Goal: Task Accomplishment & Management: Complete application form

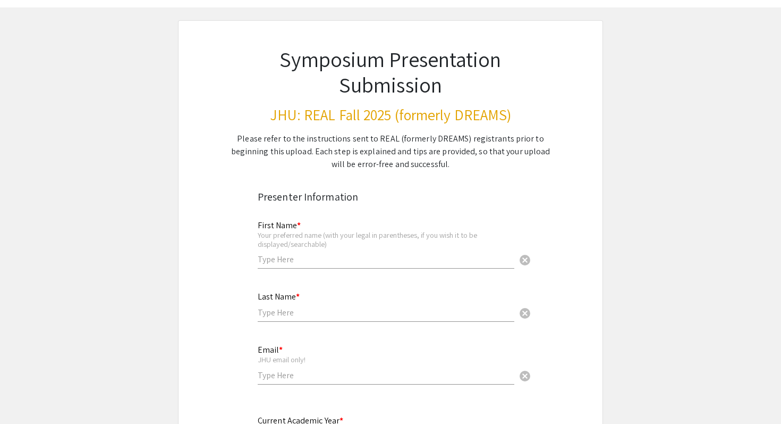
scroll to position [59, 0]
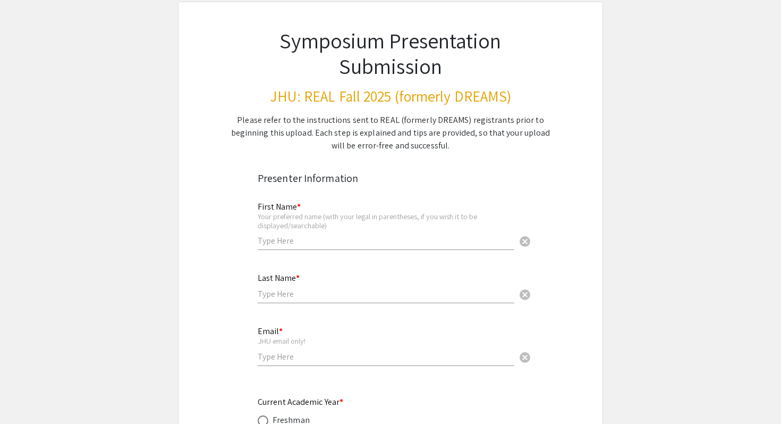
click at [317, 242] on input "text" at bounding box center [386, 240] width 257 height 11
type input "Victórya"
click at [275, 293] on input "text" at bounding box center [386, 293] width 257 height 11
type input "[PERSON_NAME]"
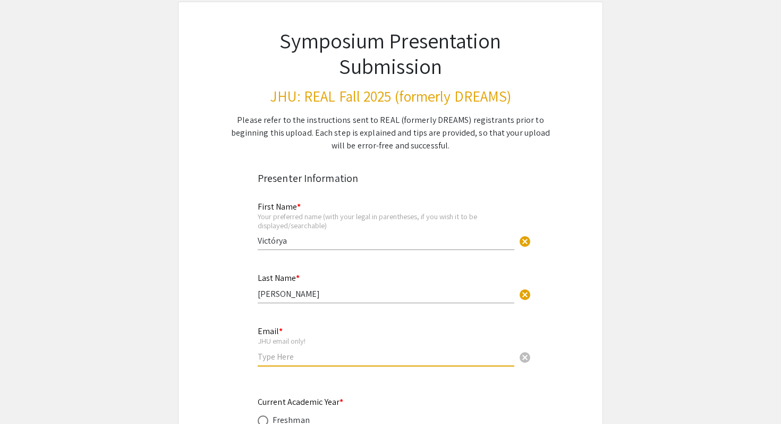
click at [286, 357] on input "email" at bounding box center [386, 356] width 257 height 11
type input "[EMAIL_ADDRESS][DOMAIN_NAME]"
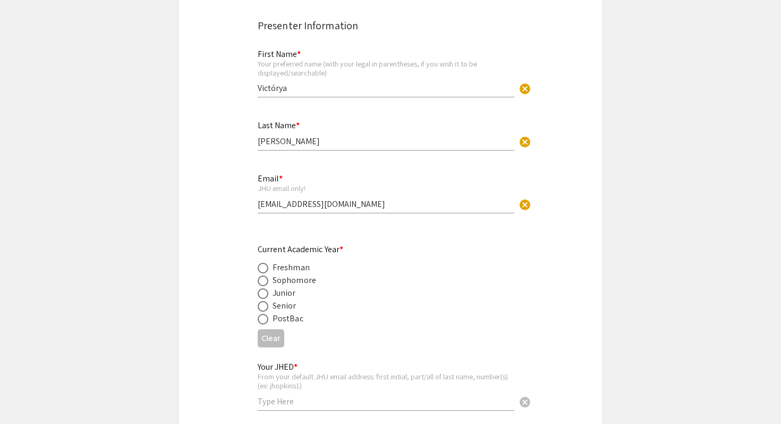
scroll to position [224, 0]
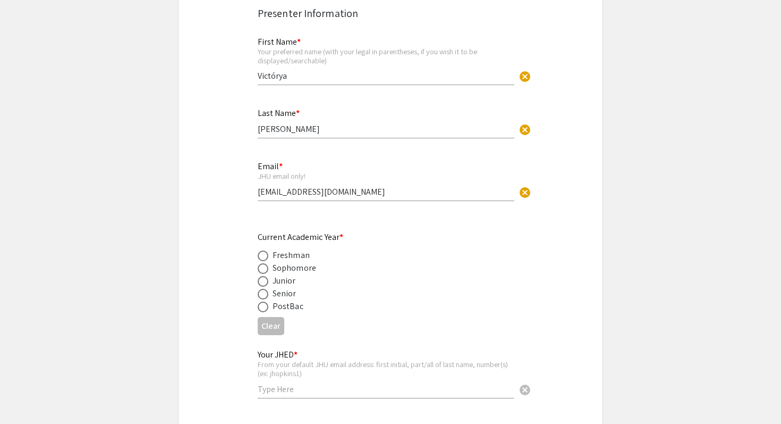
click at [301, 267] on div "Sophomore" at bounding box center [295, 267] width 44 height 13
click at [264, 269] on span at bounding box center [263, 268] width 11 height 11
click at [264, 269] on input "radio" at bounding box center [263, 268] width 11 height 11
radio input "true"
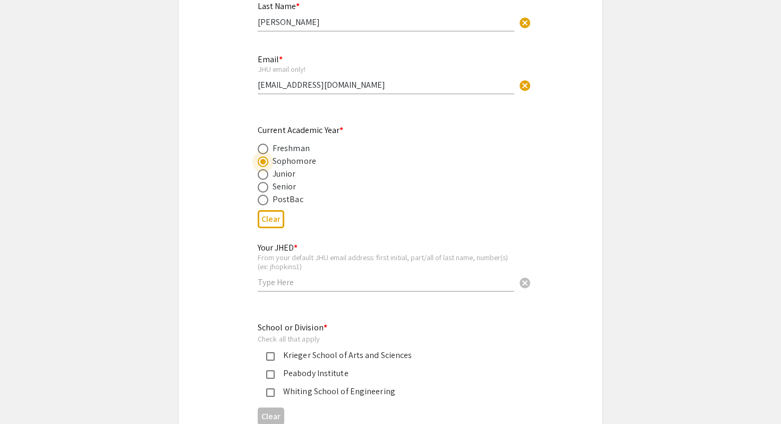
scroll to position [344, 0]
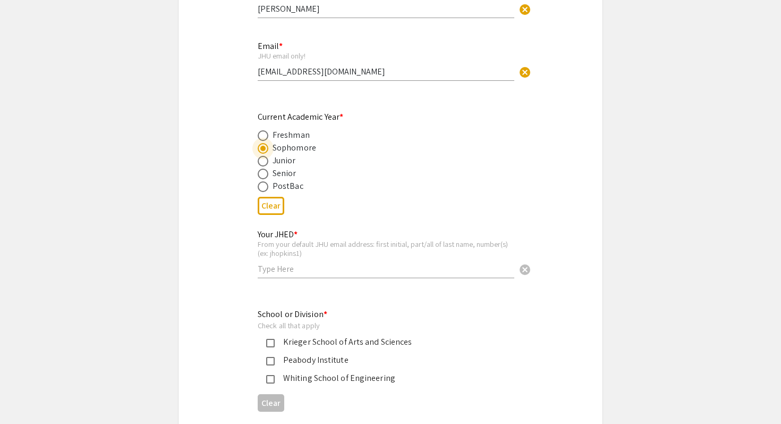
click at [287, 266] on input "text" at bounding box center [386, 268] width 257 height 11
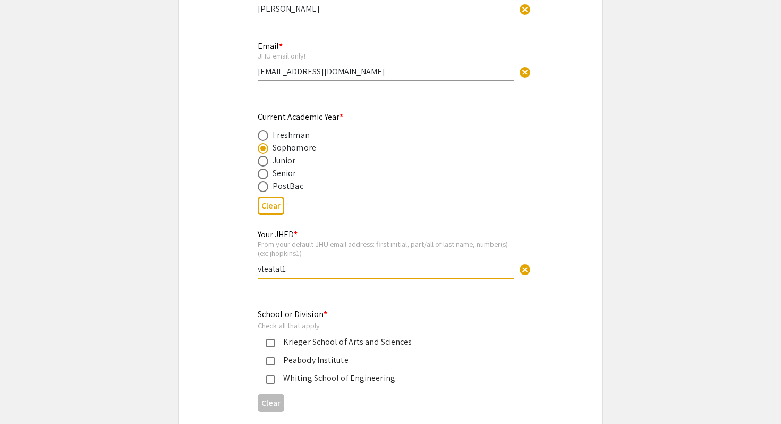
type input "vlealal1"
click at [271, 338] on div "Krieger School of Arts and Sciences" at bounding box center [382, 341] width 249 height 13
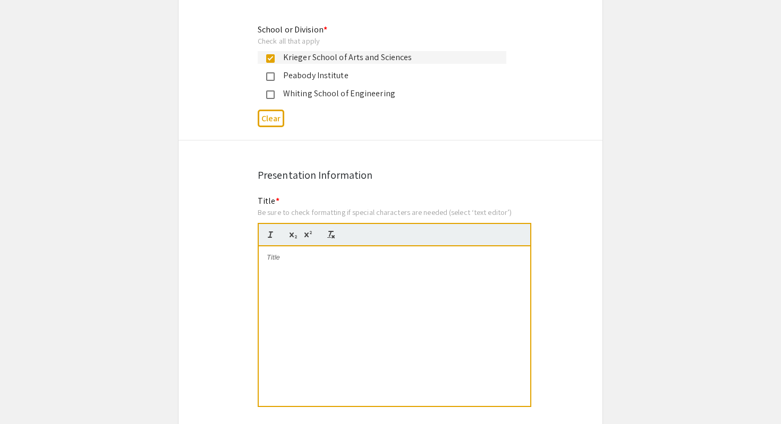
scroll to position [658, 0]
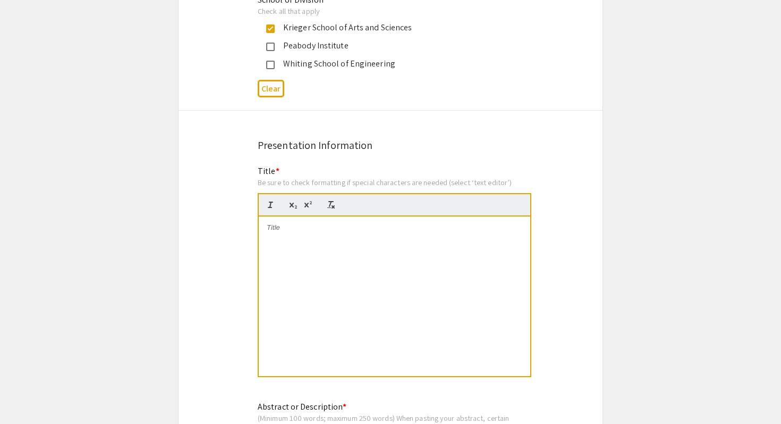
click at [290, 243] on div at bounding box center [395, 295] width 272 height 159
click at [433, 229] on p "Causality in Empirical Studies of Resilience" at bounding box center [395, 228] width 256 height 10
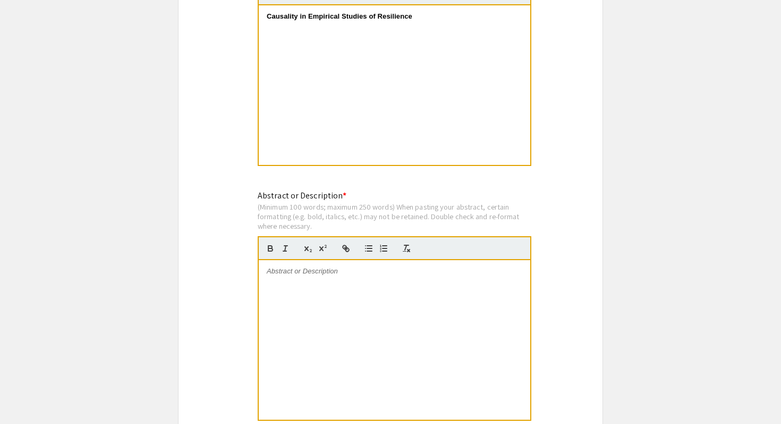
scroll to position [889, 0]
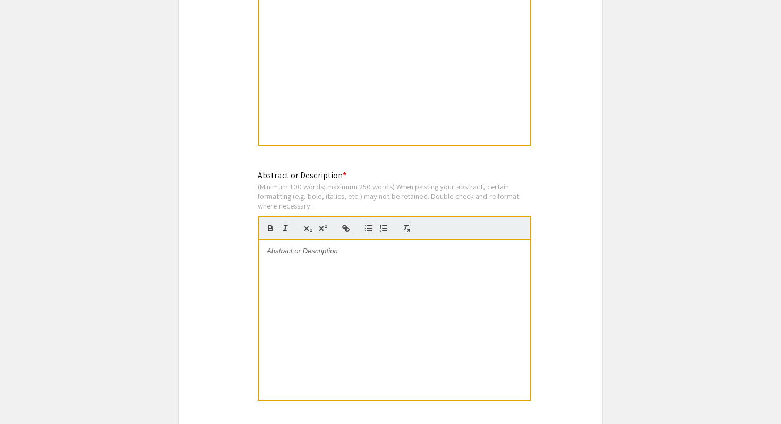
click at [368, 265] on div at bounding box center [395, 319] width 272 height 159
click at [330, 285] on div at bounding box center [395, 319] width 272 height 159
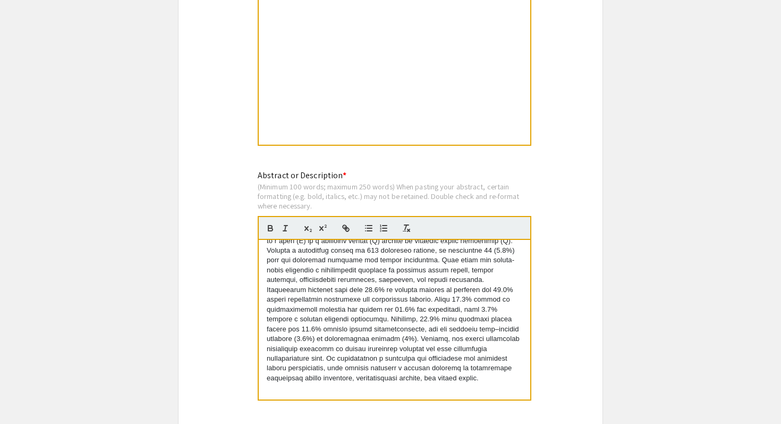
scroll to position [32, 0]
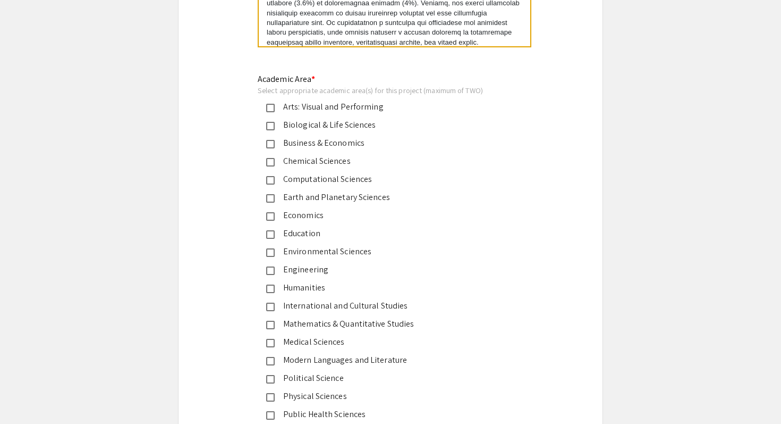
scroll to position [1240, 0]
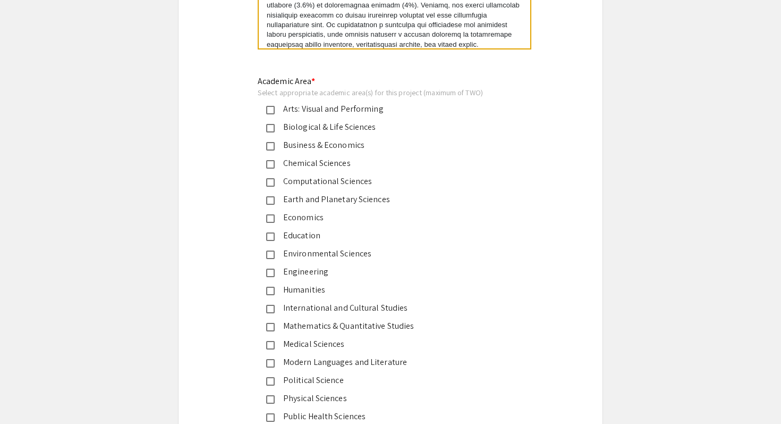
click at [330, 252] on div "Environmental Sciences" at bounding box center [386, 253] width 223 height 13
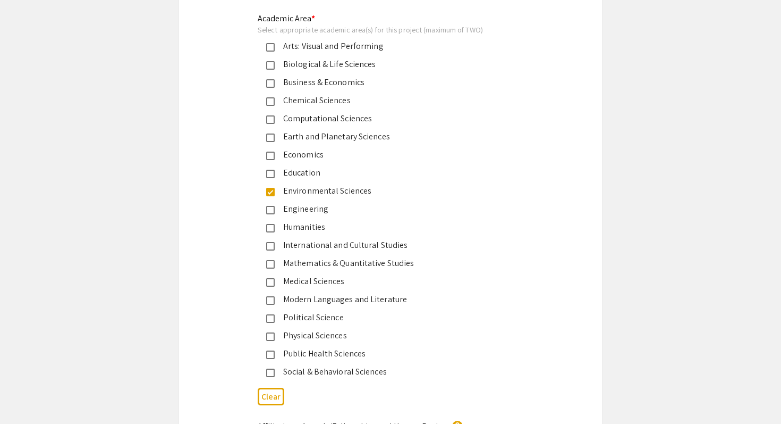
scroll to position [1306, 0]
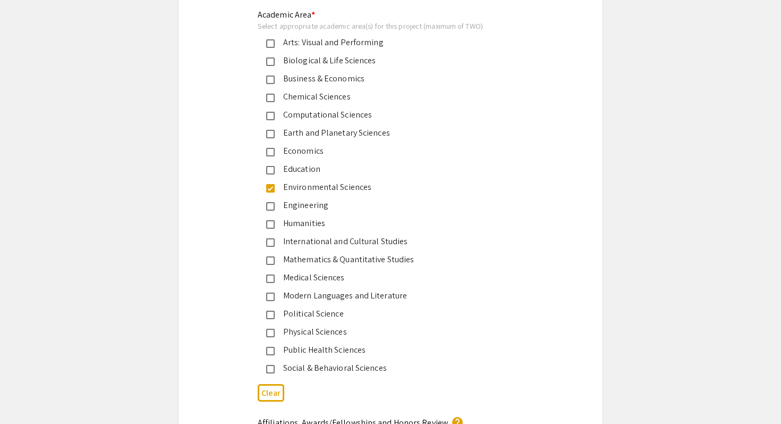
click at [386, 367] on div "Social & Behavioral Sciences" at bounding box center [386, 367] width 223 height 13
click at [670, 236] on app-submissions "Symposium Presentation Submission JHU: REAL Fall 2025 (formerly DREAMS) Please …" at bounding box center [390, 431] width 781 height 3354
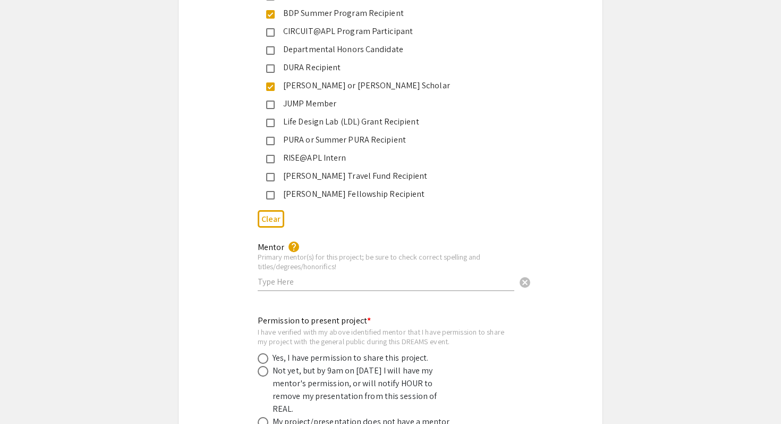
scroll to position [1818, 0]
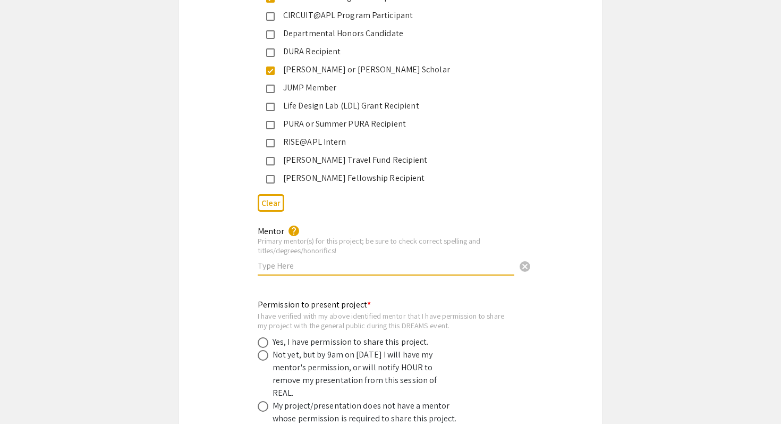
click at [403, 260] on input "text" at bounding box center [386, 265] width 257 height 11
type input "[PERSON_NAME]"
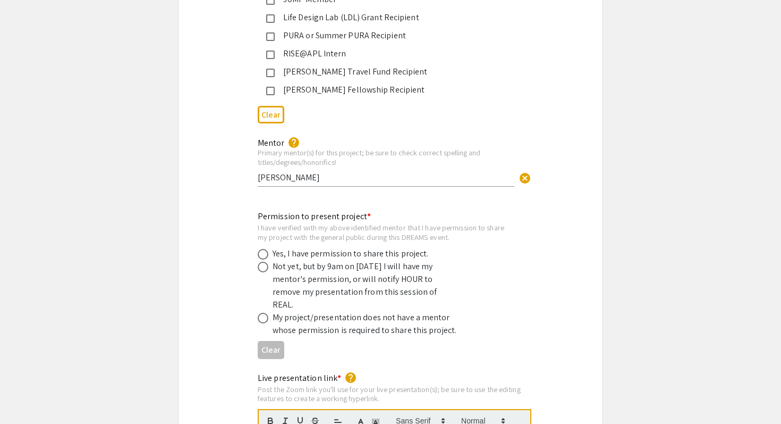
scroll to position [1921, 0]
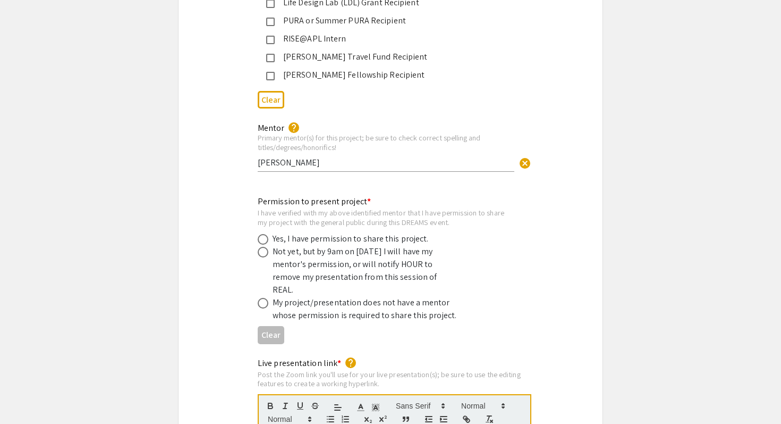
click at [406, 233] on div "Yes, I have permission to share this project." at bounding box center [351, 238] width 156 height 13
click at [262, 234] on span at bounding box center [263, 239] width 11 height 11
click at [262, 234] on input "radio" at bounding box center [263, 239] width 11 height 11
radio input "true"
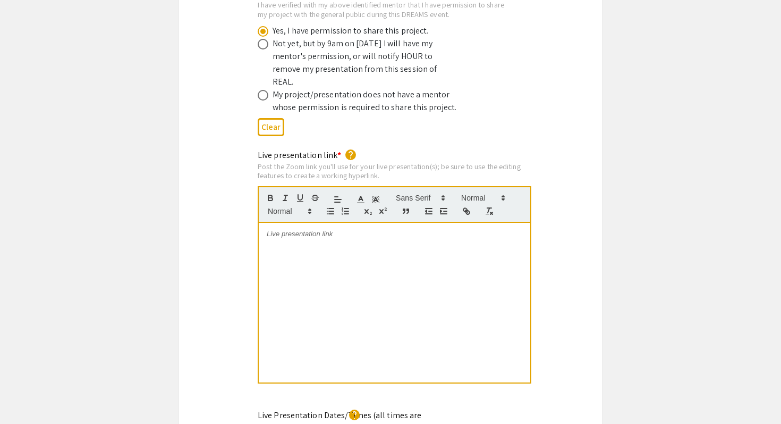
scroll to position [2128, 0]
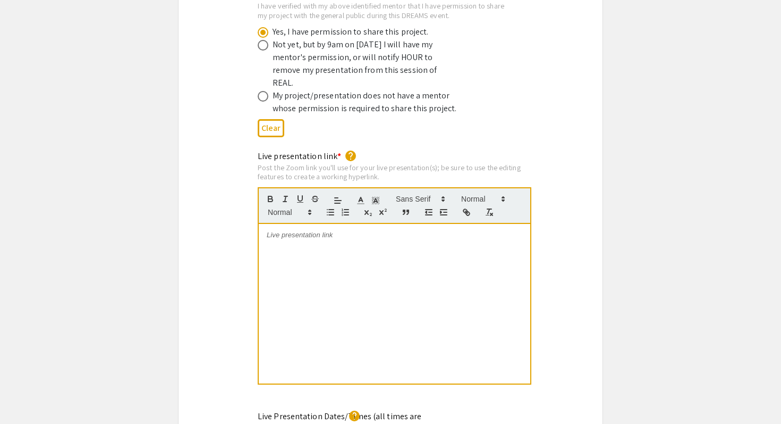
click at [481, 115] on div "Clear" at bounding box center [391, 128] width 266 height 26
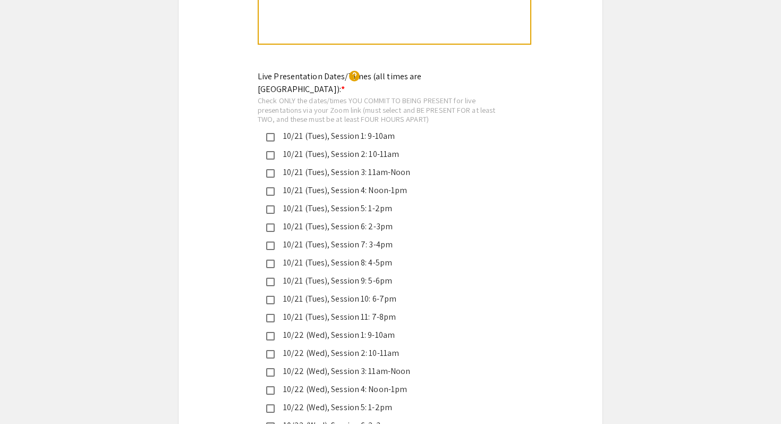
scroll to position [2468, 0]
click at [404, 255] on div "10/21 (Tues), Session 8: 4-5pm" at bounding box center [386, 261] width 223 height 13
click at [400, 273] on div "10/21 (Tues), Session 9: 5-6pm" at bounding box center [386, 279] width 223 height 13
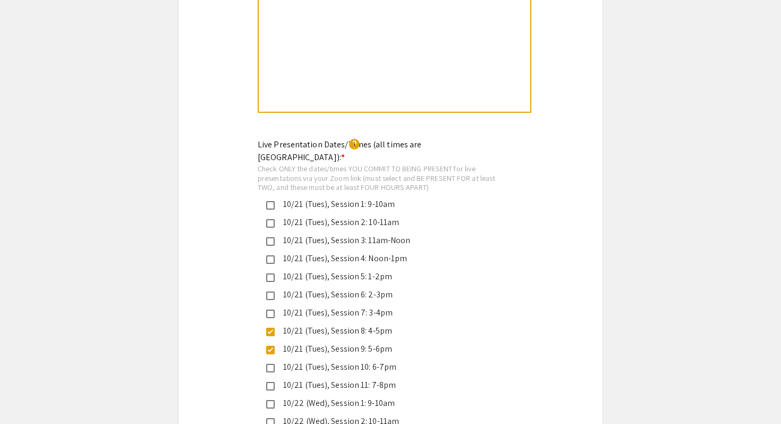
click at [350, 48] on div at bounding box center [395, 31] width 272 height 159
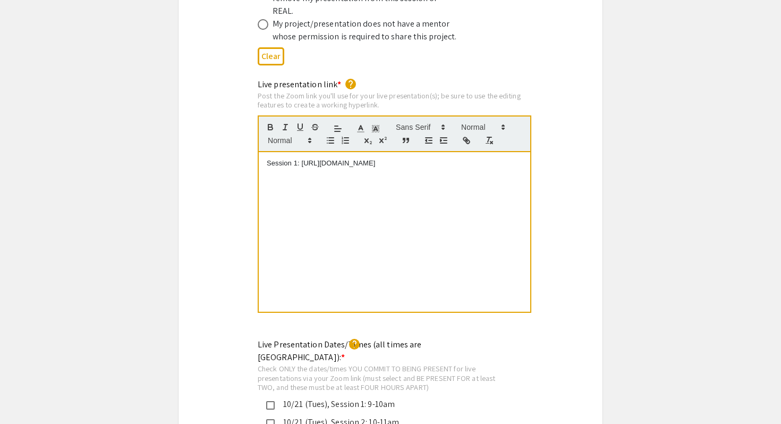
scroll to position [0, 0]
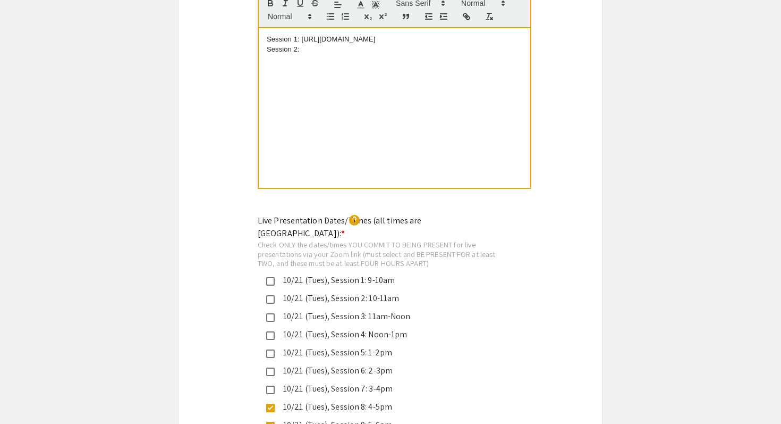
scroll to position [2327, 0]
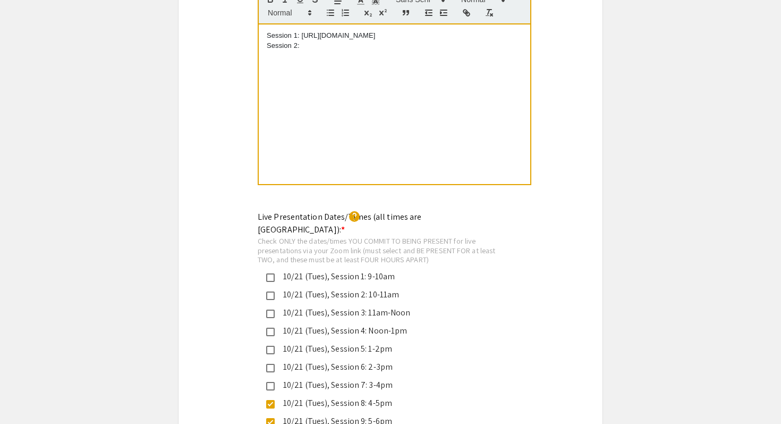
click at [463, 94] on div "Session 1: [URL][DOMAIN_NAME] Session 2:" at bounding box center [395, 103] width 272 height 159
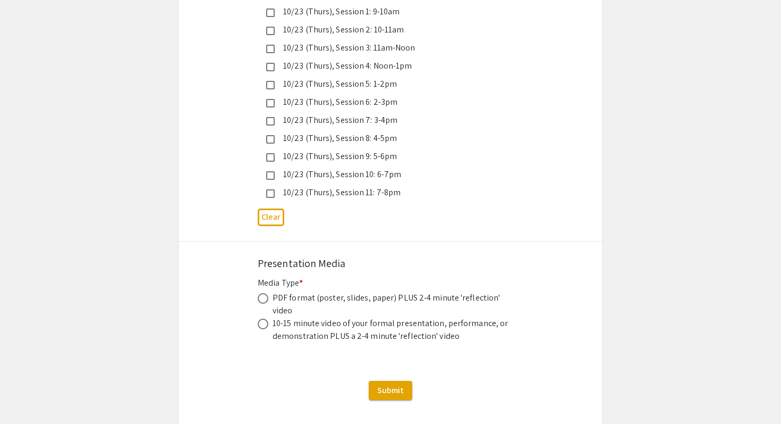
scroll to position [3011, 0]
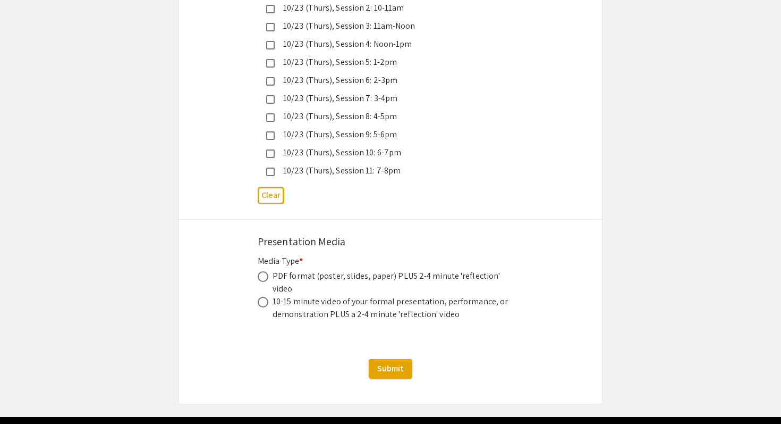
click at [420, 269] on div "PDF format (poster, slides, paper) PLUS 2-4 minute 'reflection' video" at bounding box center [392, 282] width 239 height 26
click at [264, 271] on span at bounding box center [263, 276] width 11 height 11
click at [264, 271] on input "radio" at bounding box center [263, 276] width 11 height 11
radio input "true"
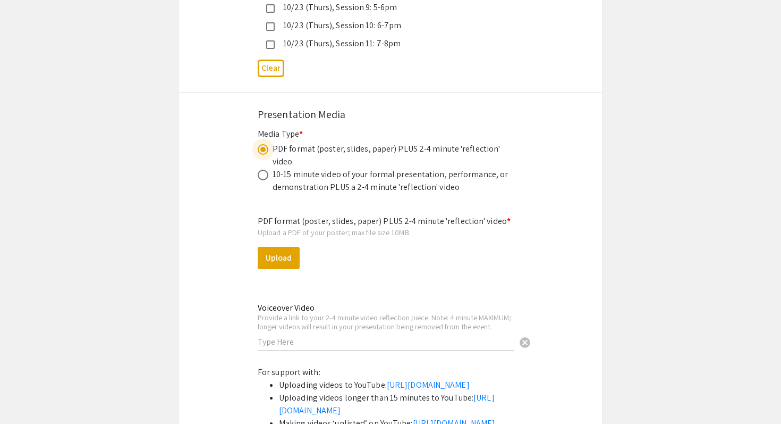
scroll to position [3139, 0]
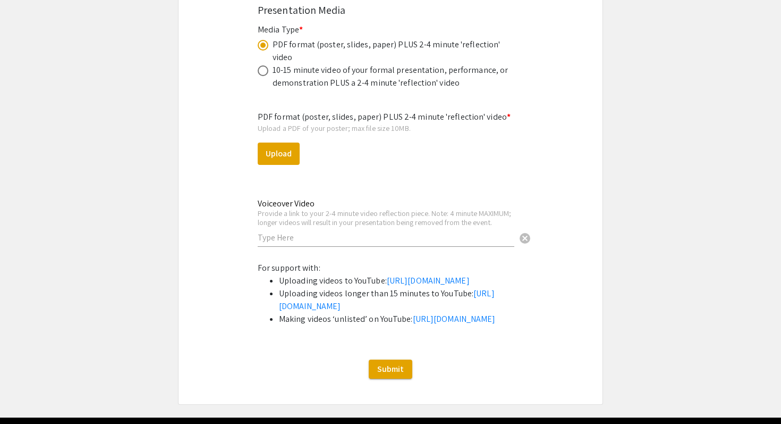
scroll to position [3239, 0]
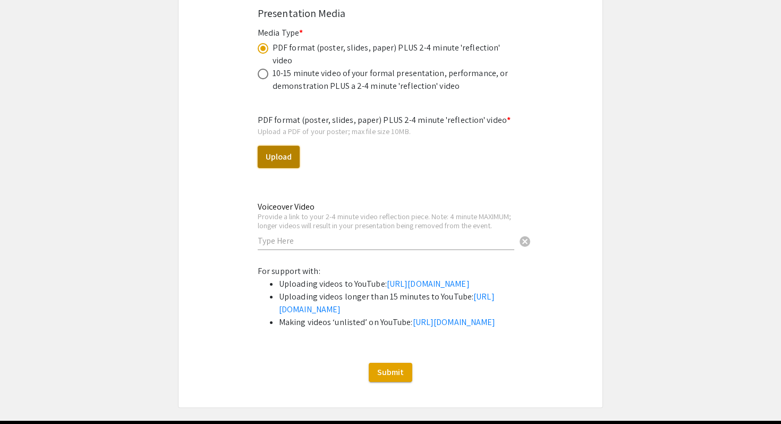
click at [283, 146] on button "Upload" at bounding box center [279, 157] width 42 height 22
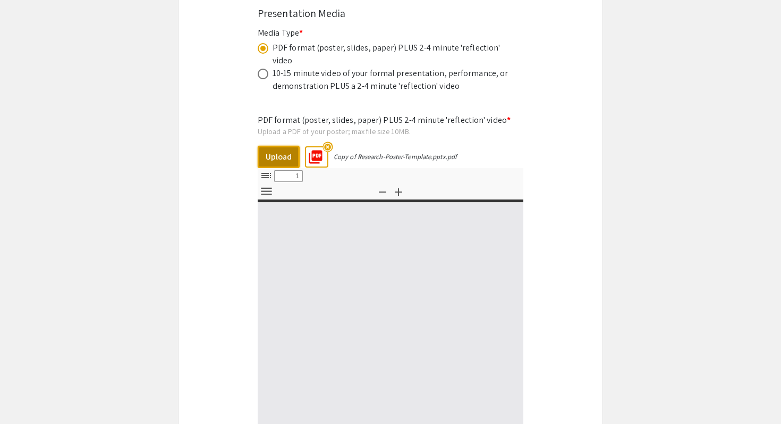
select select "custom"
type input "0"
select select "custom"
type input "1"
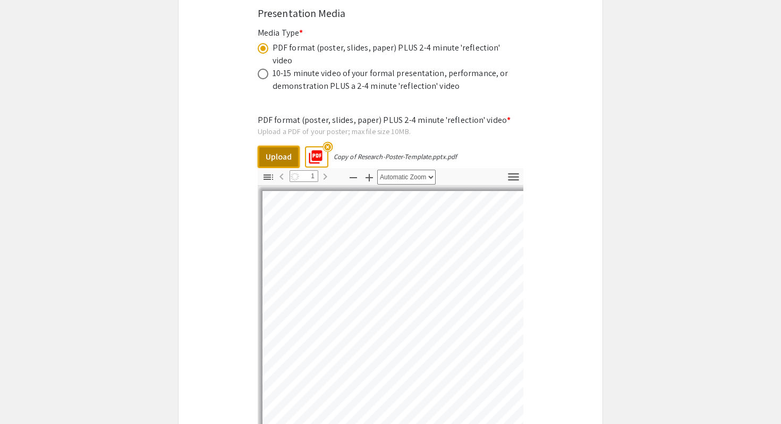
select select "auto"
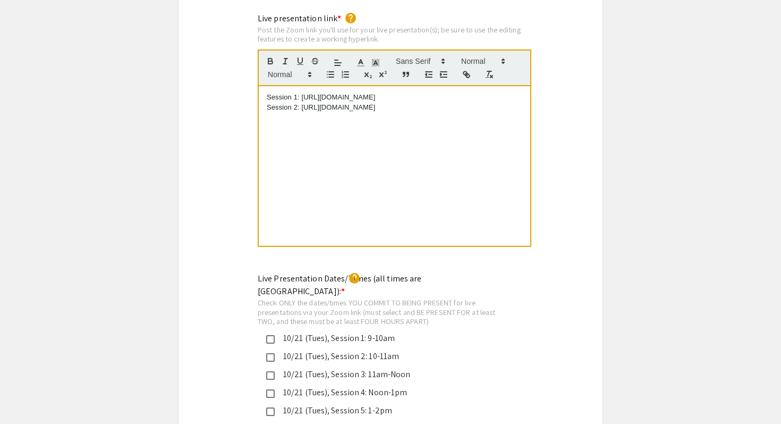
scroll to position [2231, 0]
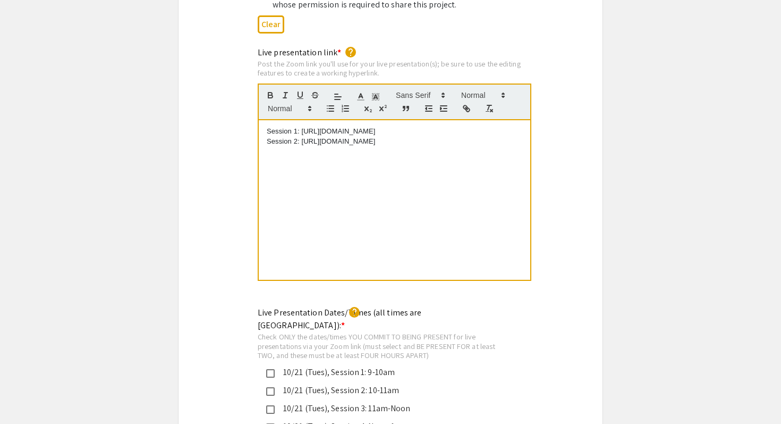
drag, startPoint x: 509, startPoint y: 120, endPoint x: 193, endPoint y: 96, distance: 317.1
click at [193, 96] on div "Live presentation link * help Post the Zoom link you'll use for your live prese…" at bounding box center [391, 171] width 424 height 250
click at [267, 126] on p "[URL][DOMAIN_NAME][SECURITY_DATA]" at bounding box center [395, 131] width 256 height 10
drag, startPoint x: 301, startPoint y: 122, endPoint x: 256, endPoint y: 108, distance: 47.1
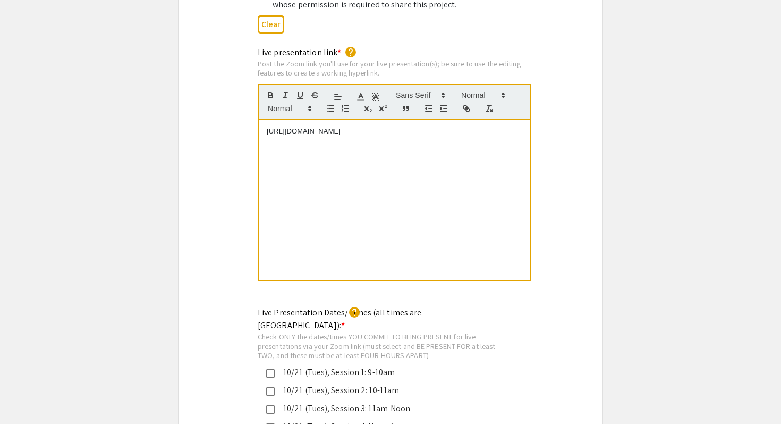
click at [256, 108] on div "Live presentation link * help Post the Zoom link you'll use for your live prese…" at bounding box center [391, 171] width 282 height 250
copy p "[URL][DOMAIN_NAME]"
click at [474, 185] on div "[URL][DOMAIN_NAME]" at bounding box center [395, 199] width 272 height 159
click at [404, 126] on p "[URL][DOMAIN_NAME]" at bounding box center [395, 131] width 256 height 10
click at [406, 126] on p "[URL][DOMAIN_NAME]" at bounding box center [395, 131] width 256 height 10
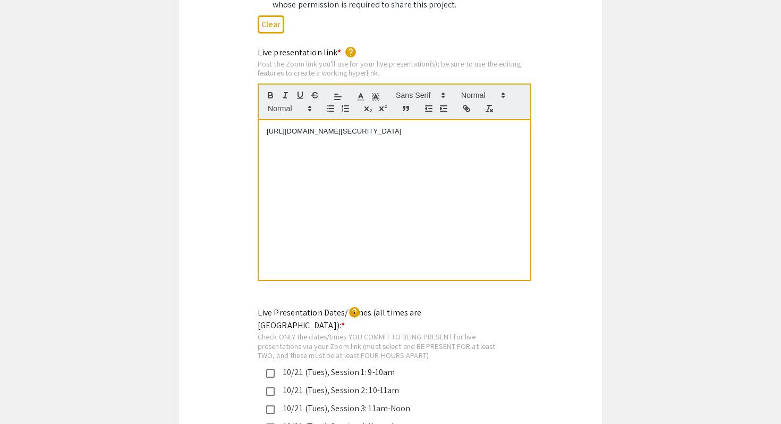
click at [457, 163] on div "[URL][DOMAIN_NAME][SECURITY_DATA]" at bounding box center [395, 199] width 272 height 159
drag, startPoint x: 416, startPoint y: 125, endPoint x: 254, endPoint y: 104, distance: 164.1
click at [254, 104] on div "Live presentation link * help Post the Zoom link you'll use for your live prese…" at bounding box center [391, 171] width 282 height 250
copy p "[URL][DOMAIN_NAME][SECURITY_DATA]"
click at [331, 262] on div "Live presentation link * help Post the Zoom link you'll use for your live prese…" at bounding box center [395, 170] width 274 height 248
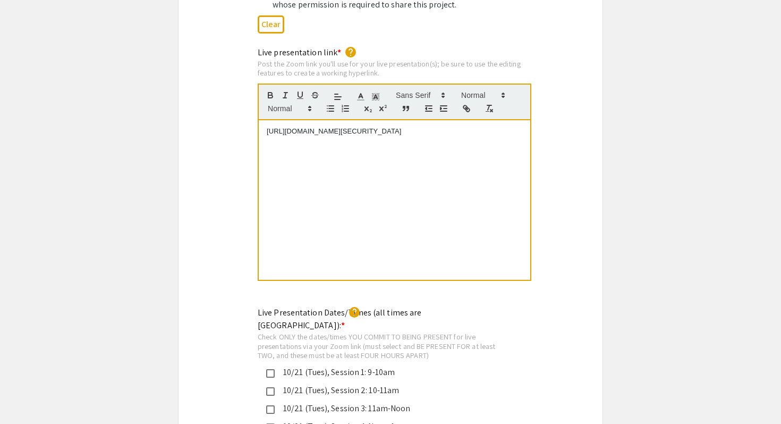
drag, startPoint x: 348, startPoint y: 117, endPoint x: 196, endPoint y: 85, distance: 155.4
click at [196, 85] on div "Live presentation link * help Post the Zoom link you'll use for your live prese…" at bounding box center [391, 171] width 424 height 250
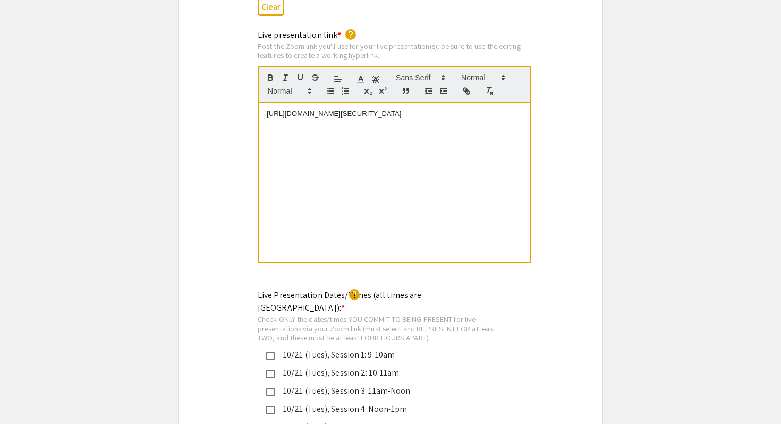
scroll to position [2251, 0]
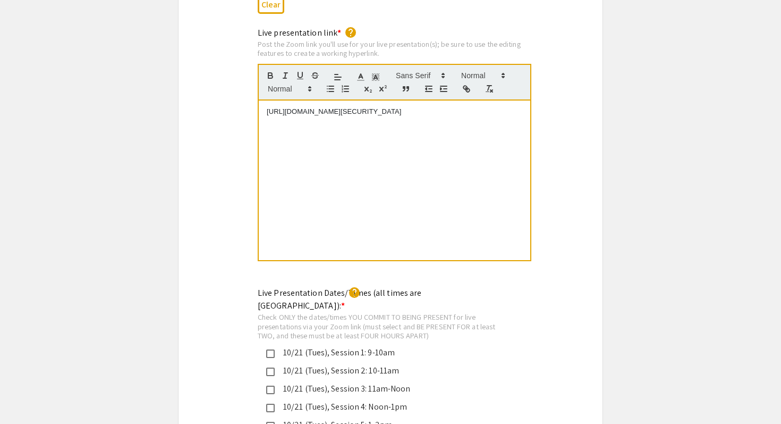
drag, startPoint x: 426, startPoint y: 102, endPoint x: 204, endPoint y: 89, distance: 222.5
click at [204, 89] on div "Live presentation link * help Post the Zoom link you'll use for your live prese…" at bounding box center [391, 152] width 424 height 250
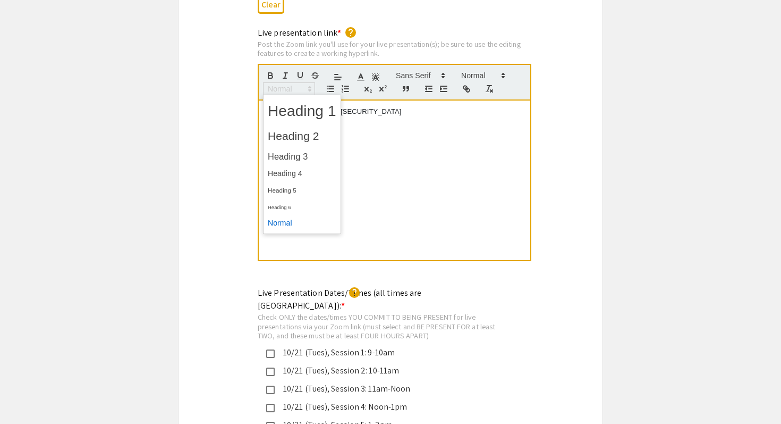
click at [283, 82] on span at bounding box center [289, 88] width 52 height 13
click at [297, 198] on span at bounding box center [302, 206] width 69 height 16
click at [301, 82] on span at bounding box center [289, 88] width 52 height 13
click at [303, 165] on span at bounding box center [302, 173] width 69 height 16
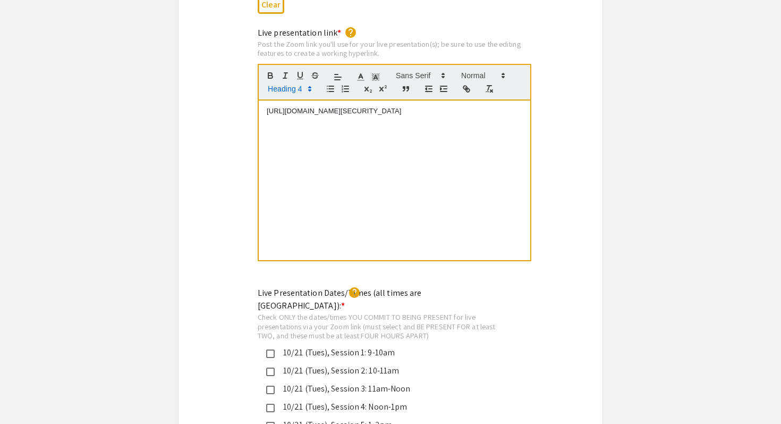
click at [303, 82] on span at bounding box center [289, 88] width 52 height 13
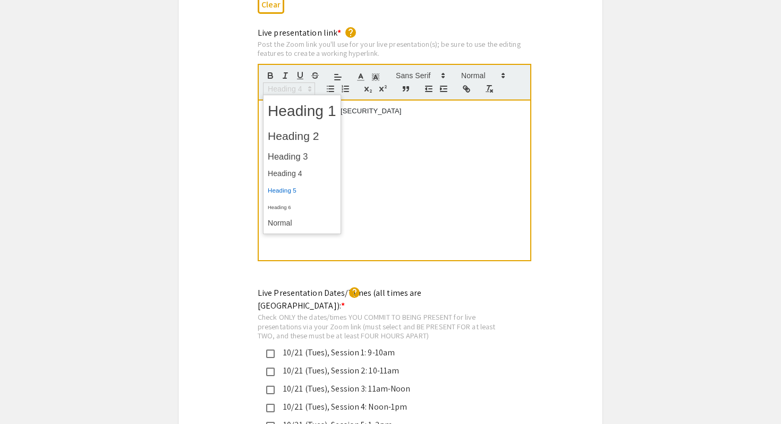
click at [303, 182] on span at bounding box center [302, 190] width 69 height 16
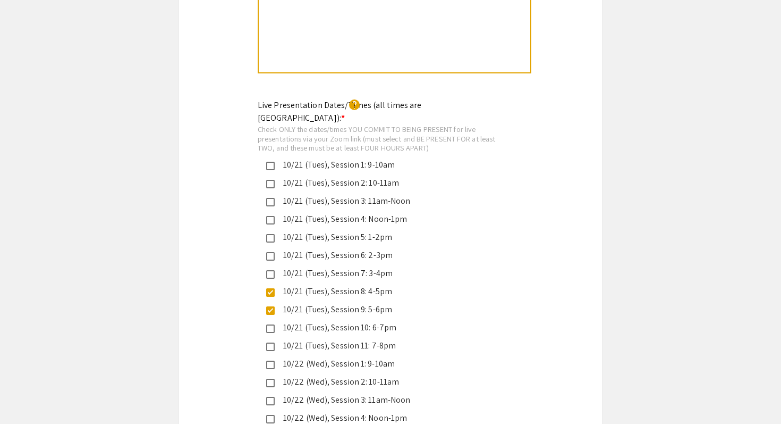
scroll to position [2441, 0]
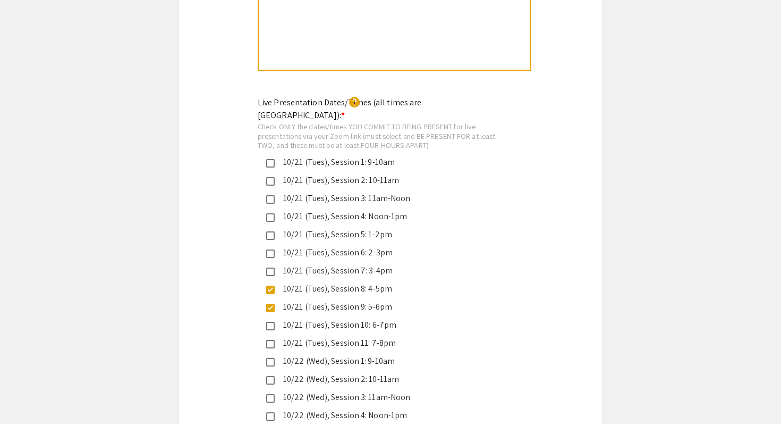
click at [277, 282] on div "10/21 (Tues), Session 8: 4-5pm" at bounding box center [386, 288] width 223 height 13
click at [270, 303] on mat-pseudo-checkbox at bounding box center [270, 307] width 9 height 9
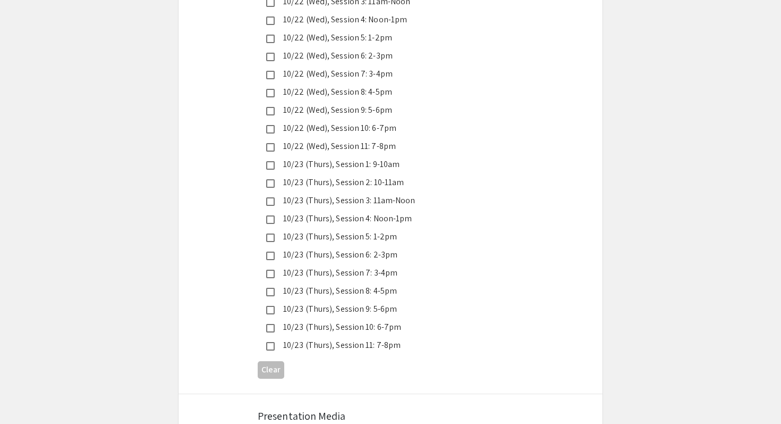
scroll to position [2838, 0]
click at [406, 319] on div "10/23 (Thurs), Session 10: 6-7pm" at bounding box center [386, 325] width 223 height 13
click at [407, 337] on div "10/23 (Thurs), Session 11: 7-8pm" at bounding box center [386, 343] width 223 height 13
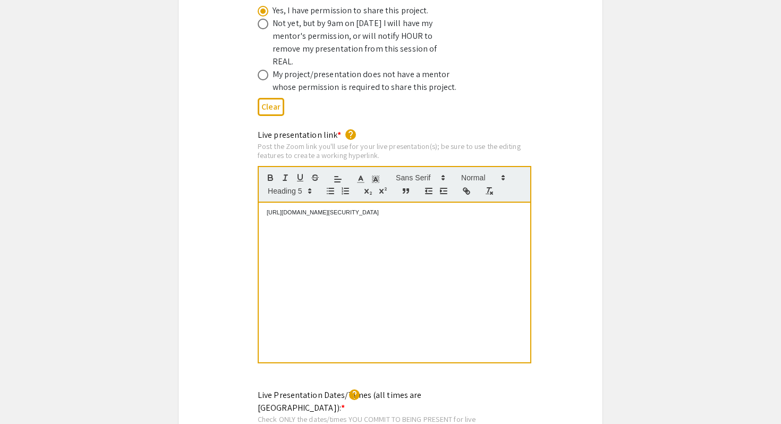
scroll to position [2145, 0]
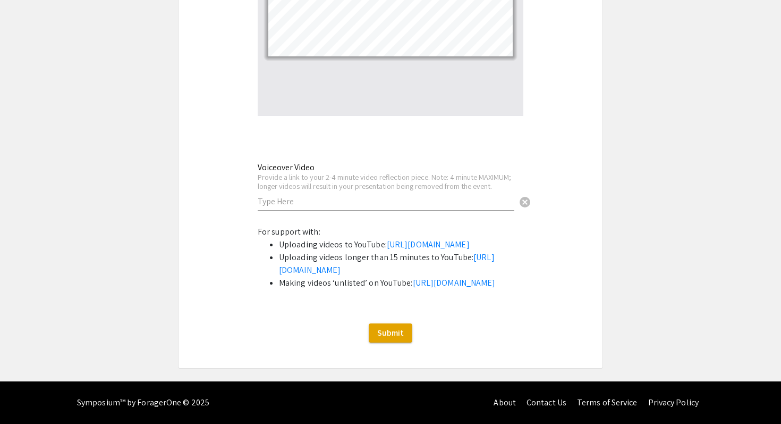
scroll to position [3585, 0]
click at [390, 196] on input "text" at bounding box center [386, 201] width 257 height 11
paste input "[URL][DOMAIN_NAME]"
type input "[URL][DOMAIN_NAME]"
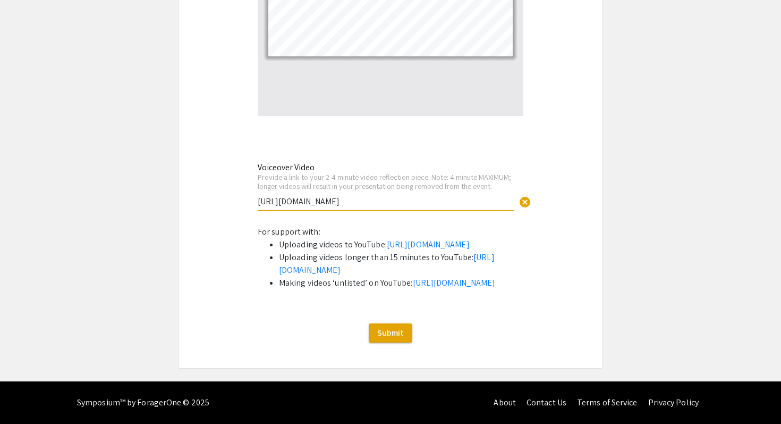
drag, startPoint x: 381, startPoint y: 140, endPoint x: 258, endPoint y: 133, distance: 123.0
click at [258, 196] on input "[URL][DOMAIN_NAME]" at bounding box center [386, 201] width 257 height 11
paste input "[URL][DOMAIN_NAME]"
type input "[URL][DOMAIN_NAME]"
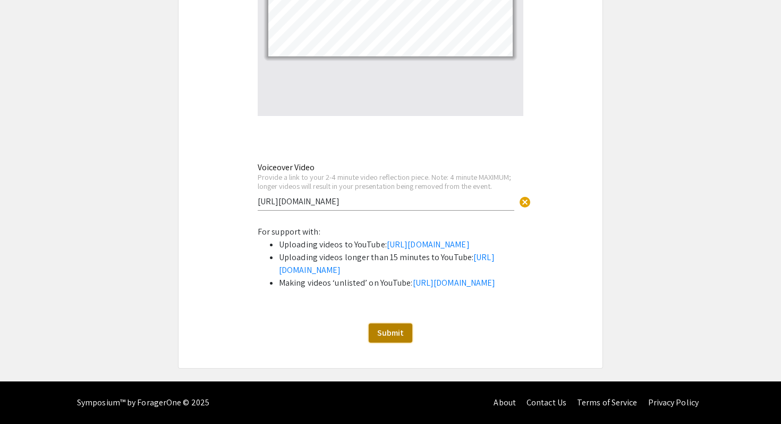
click at [386, 331] on span "Submit" at bounding box center [390, 332] width 27 height 11
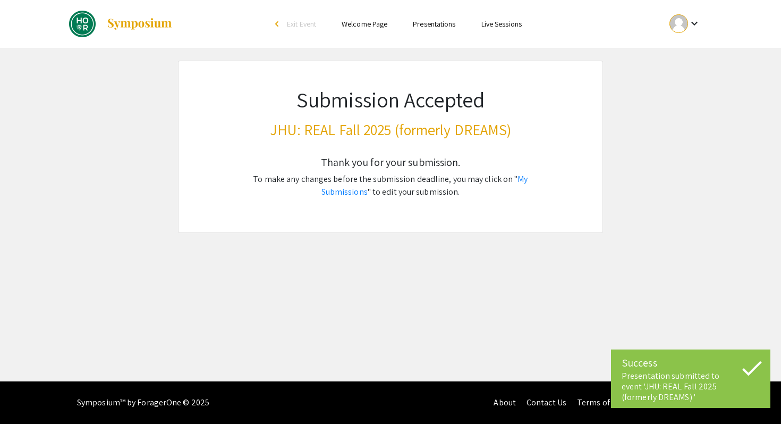
scroll to position [0, 0]
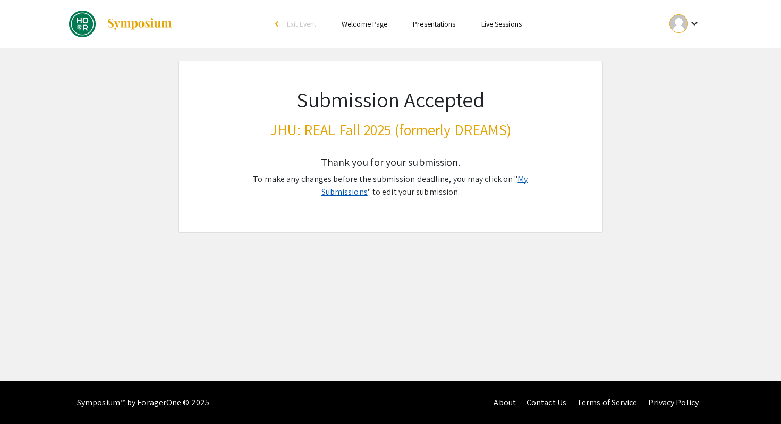
click at [519, 178] on link "My Submissions" at bounding box center [425, 185] width 207 height 24
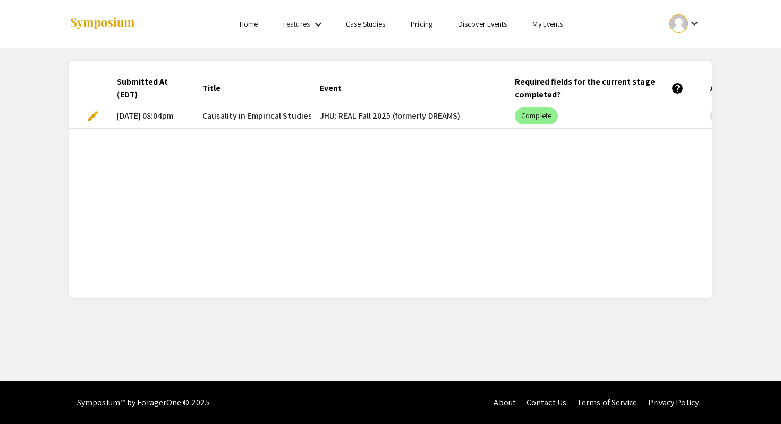
click at [347, 116] on mat-cell "JHU: REAL Fall 2025 (formerly DREAMS)" at bounding box center [409, 116] width 196 height 26
click at [364, 122] on mat-cell "JHU: REAL Fall 2025 (formerly DREAMS)" at bounding box center [409, 116] width 196 height 26
